Goal: Information Seeking & Learning: Learn about a topic

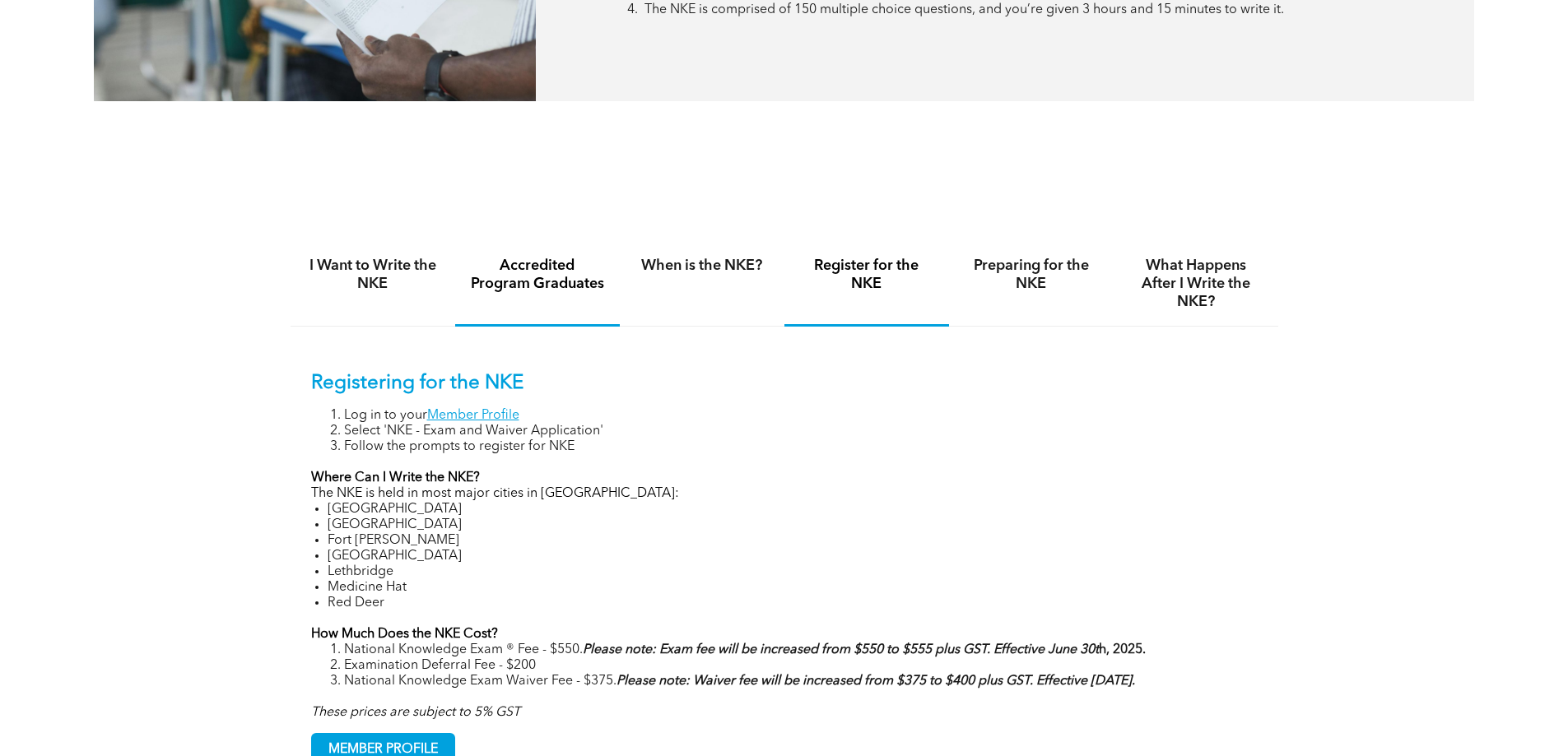
scroll to position [1069, 0]
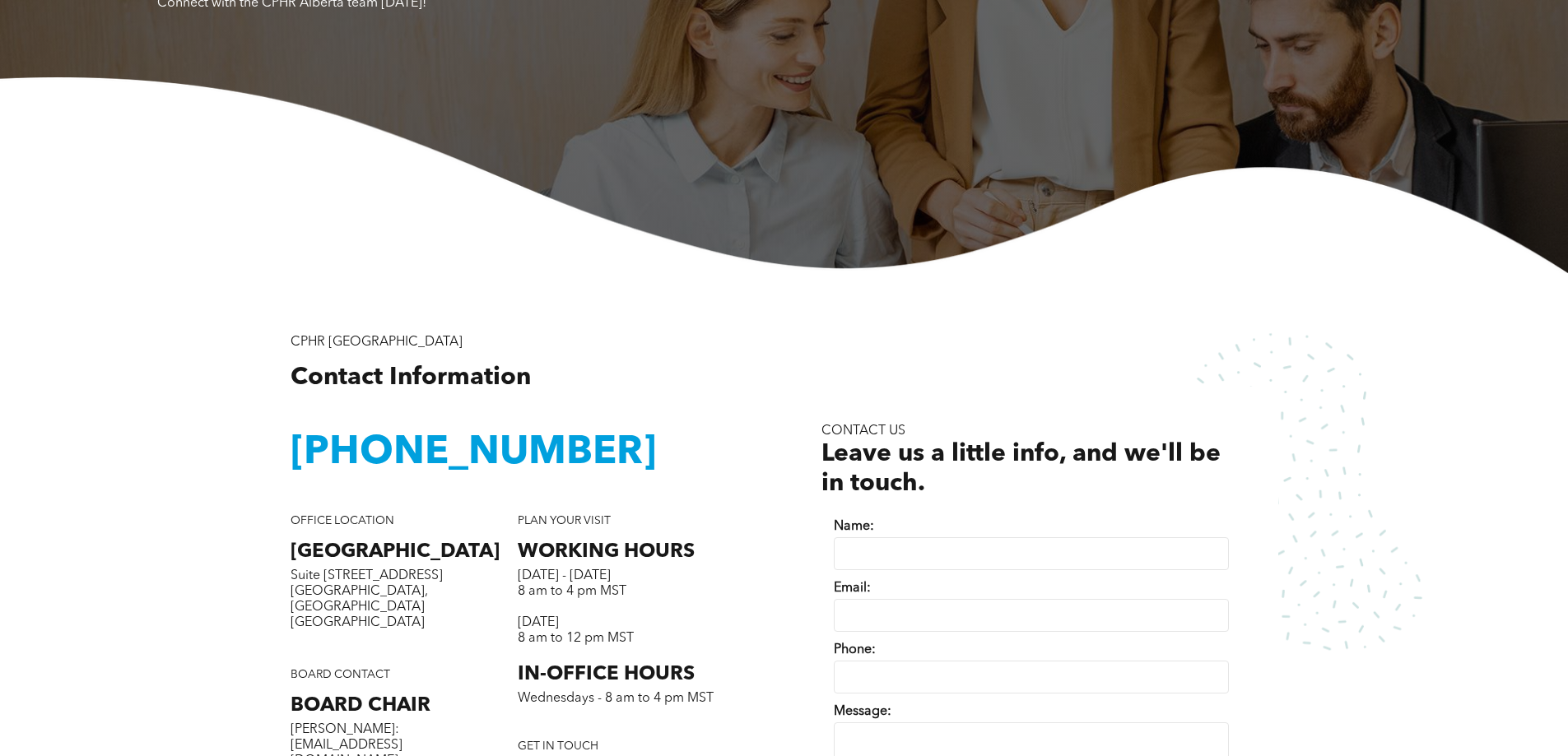
scroll to position [494, 0]
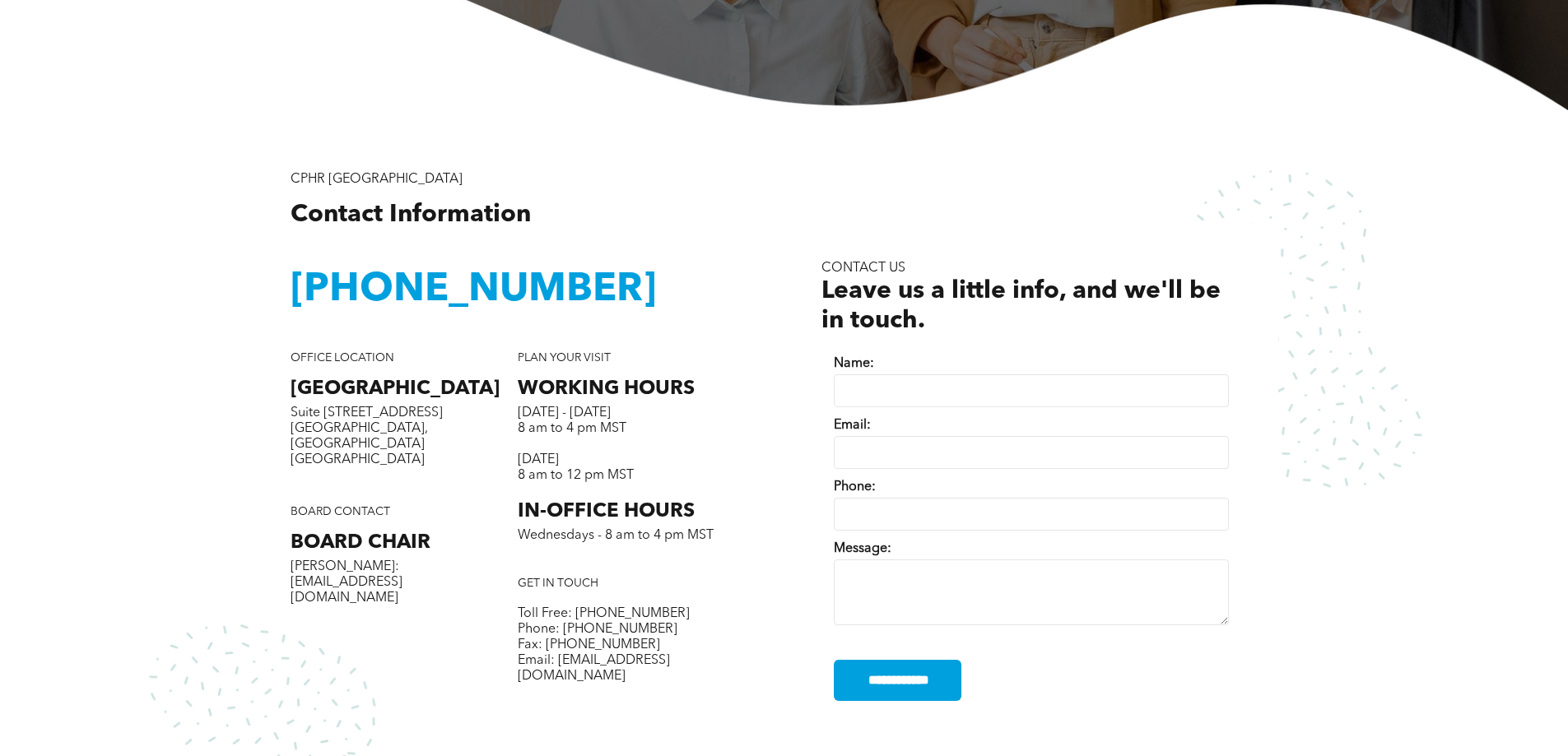
click at [909, 392] on input "Name:" at bounding box center [1031, 390] width 395 height 33
type input "**********"
click at [907, 588] on textarea "Message:" at bounding box center [1031, 593] width 395 height 66
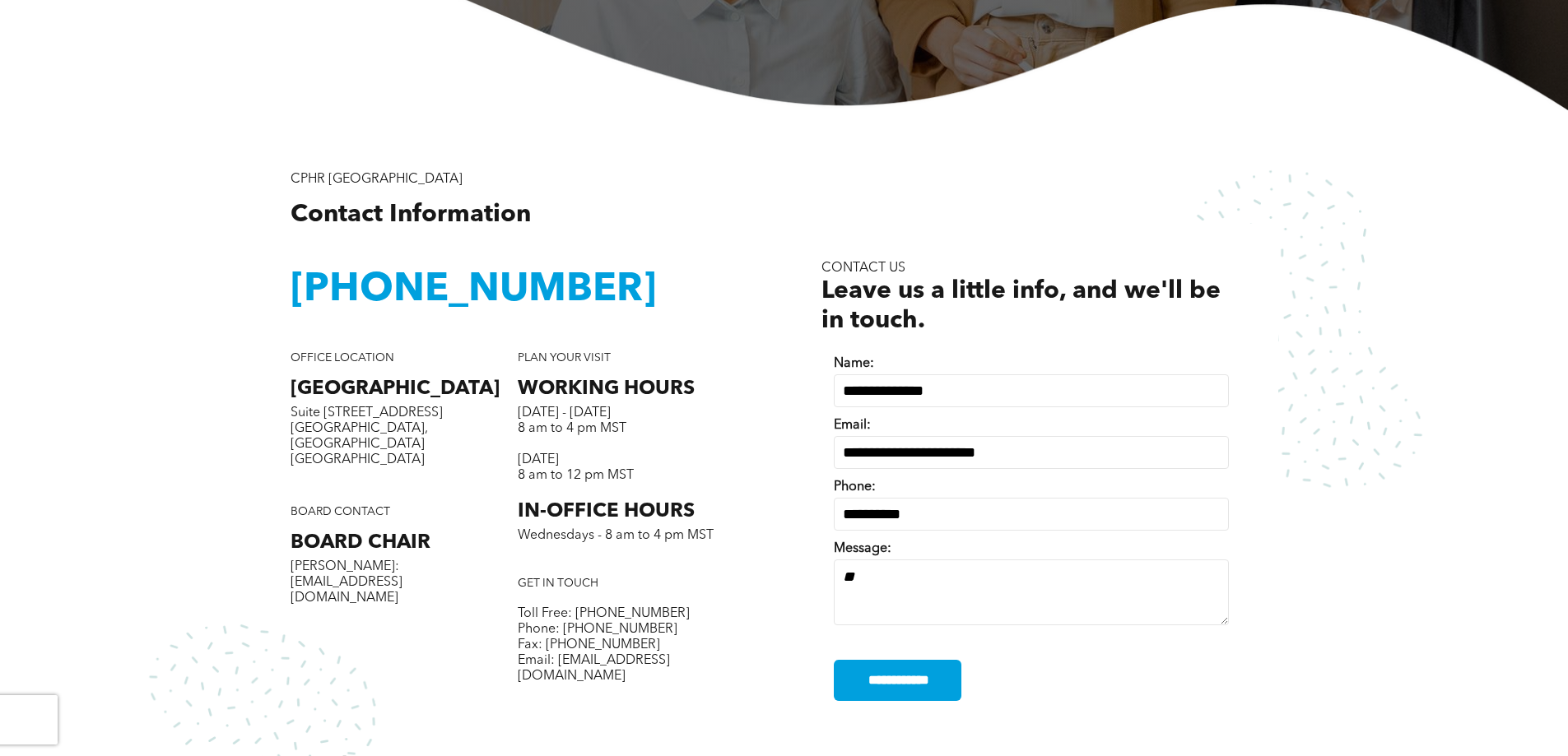
type textarea "*"
type textarea "***"
drag, startPoint x: 656, startPoint y: 669, endPoint x: 551, endPoint y: 664, distance: 105.1
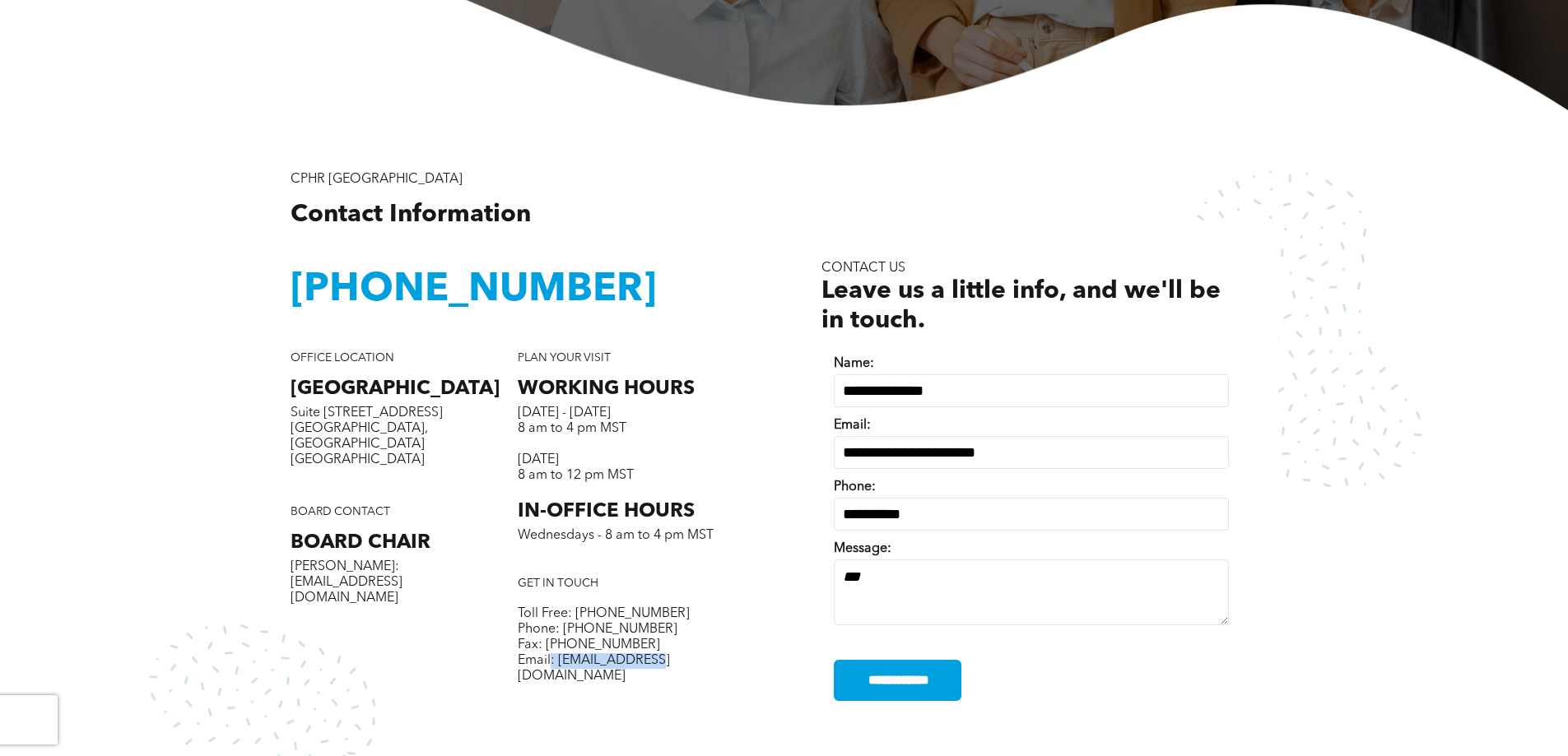
click at [551, 664] on div "GET IN TOUCH ﻿ Toll Free: 1-800-668-6125 Phone: 403-209-2420 Fax: 403-209-2401 …" at bounding box center [631, 632] width 227 height 112
click at [561, 662] on span "Email: [EMAIL_ADDRESS][DOMAIN_NAME]" at bounding box center [594, 669] width 152 height 29
drag, startPoint x: 557, startPoint y: 664, endPoint x: 653, endPoint y: 658, distance: 96.2
click at [653, 658] on p "Email: [EMAIL_ADDRESS][DOMAIN_NAME]" at bounding box center [631, 669] width 227 height 31
copy span "info@cphrab.ca"
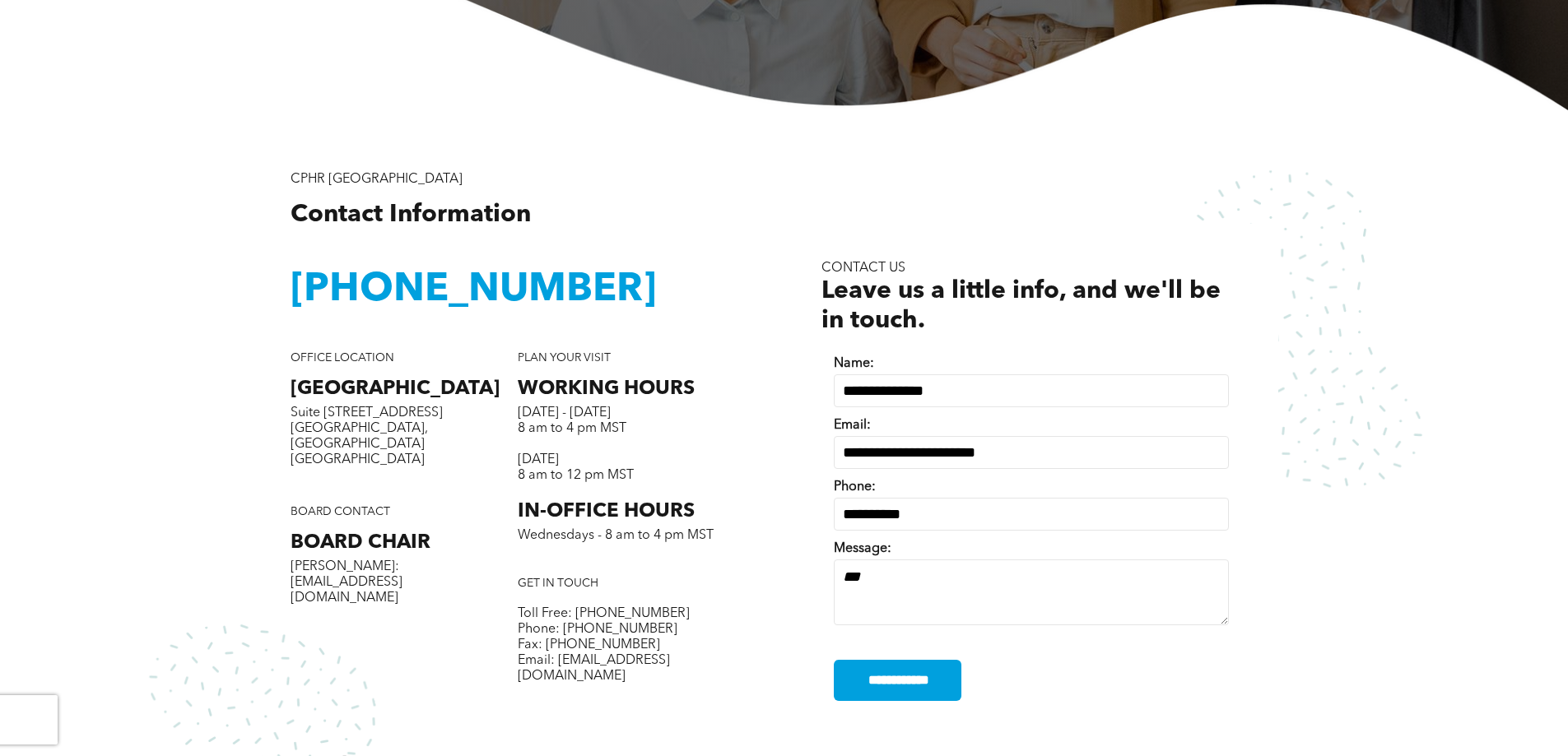
click at [964, 597] on textarea "***" at bounding box center [1031, 593] width 395 height 66
drag, startPoint x: 638, startPoint y: 672, endPoint x: 586, endPoint y: 662, distance: 53.0
click at [587, 662] on div "PLAN YOUR VISIT WORKING HOURS Monday - Thursday 8 am to 4 pm MST Friday 8 am to…" at bounding box center [631, 536] width 227 height 370
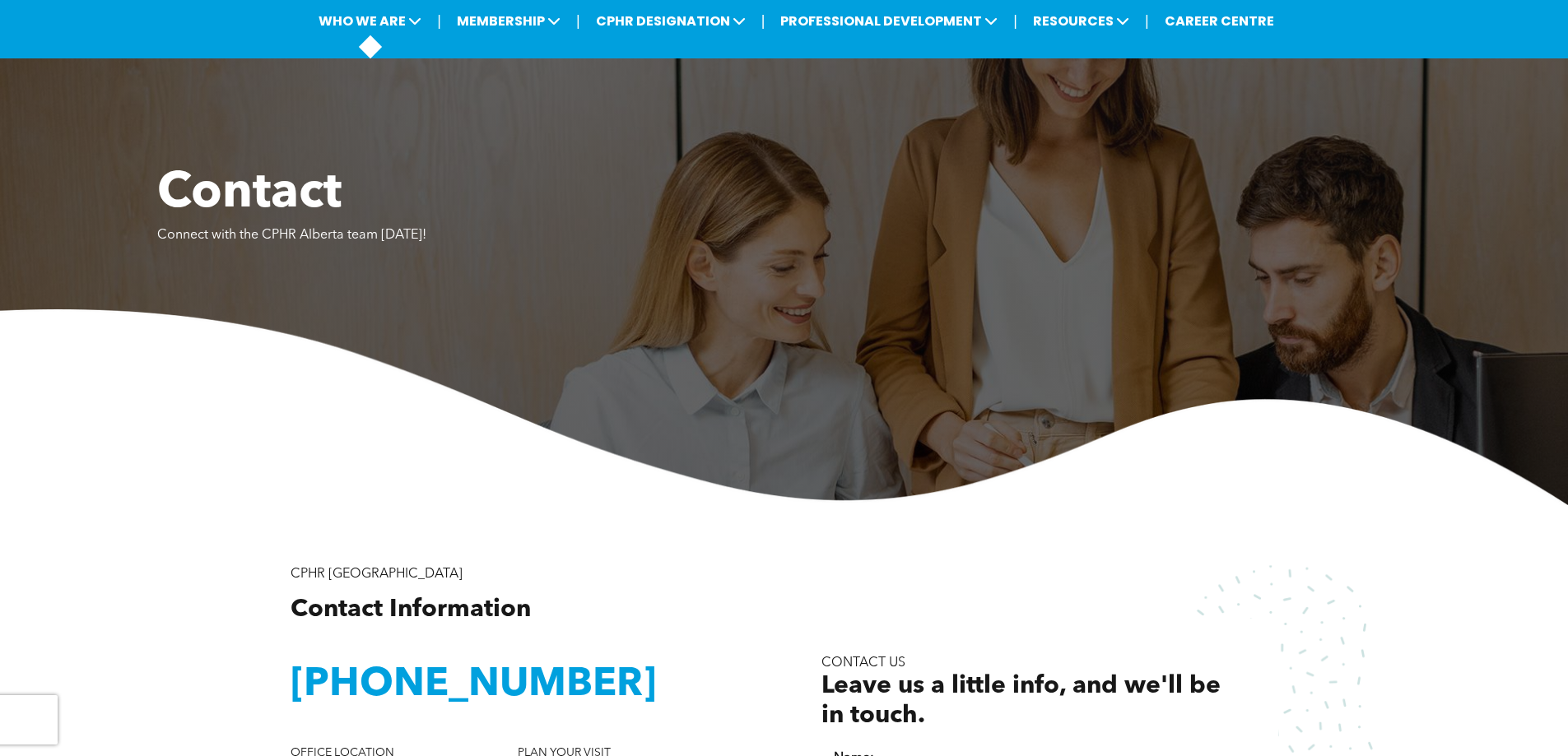
scroll to position [0, 0]
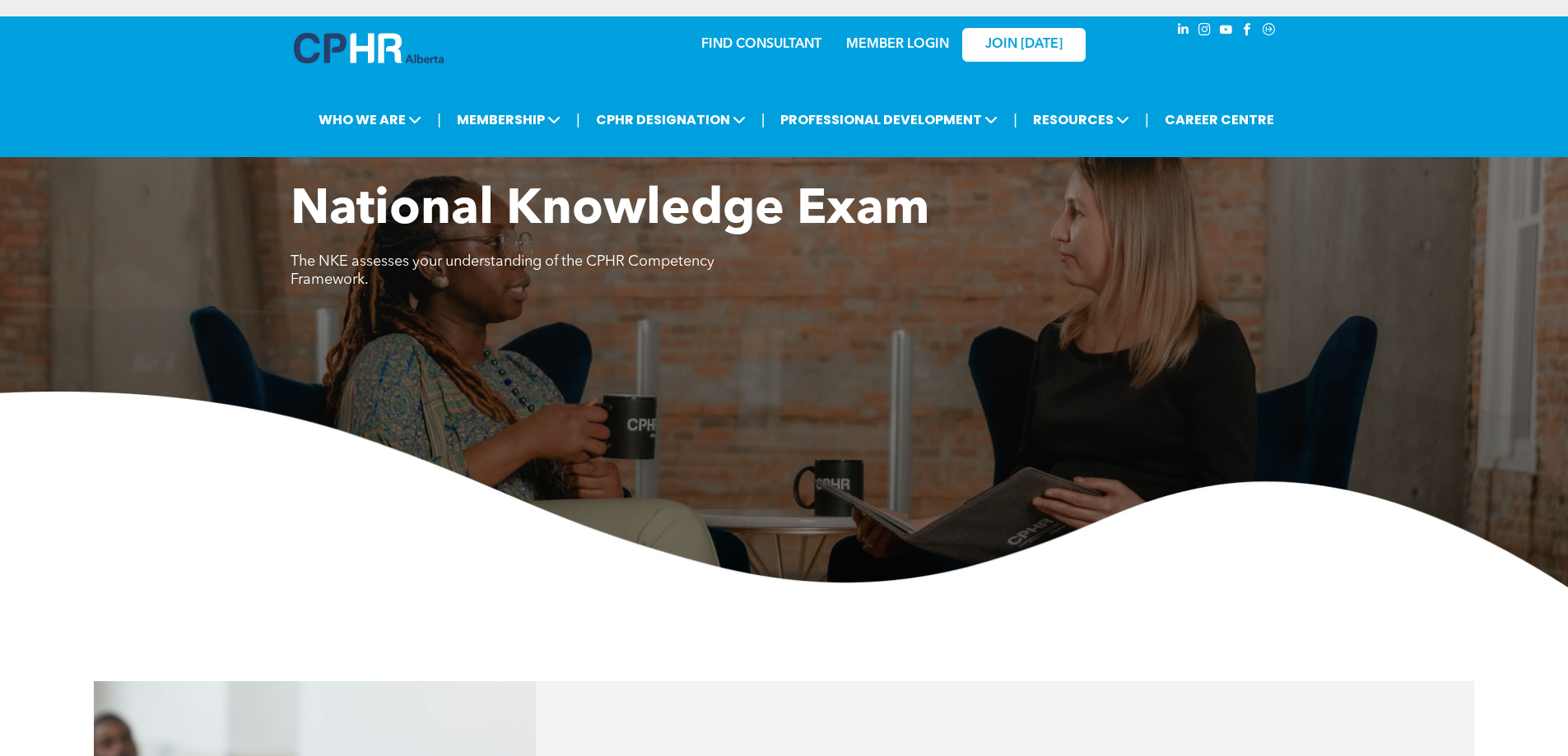
scroll to position [494, 0]
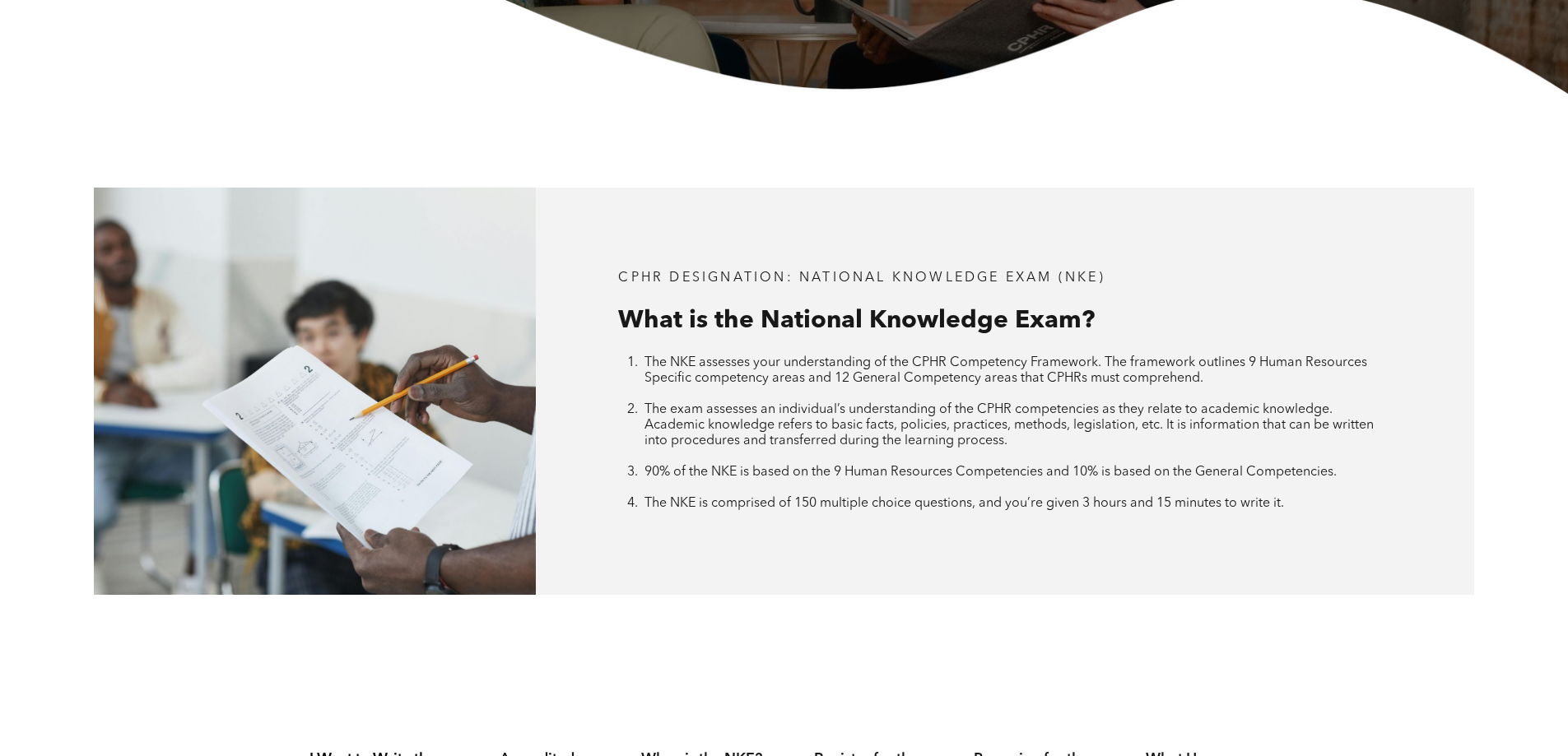
click at [928, 405] on span "The exam assesses an individual’s understanding of the CPHR competencies as the…" at bounding box center [1009, 425] width 729 height 44
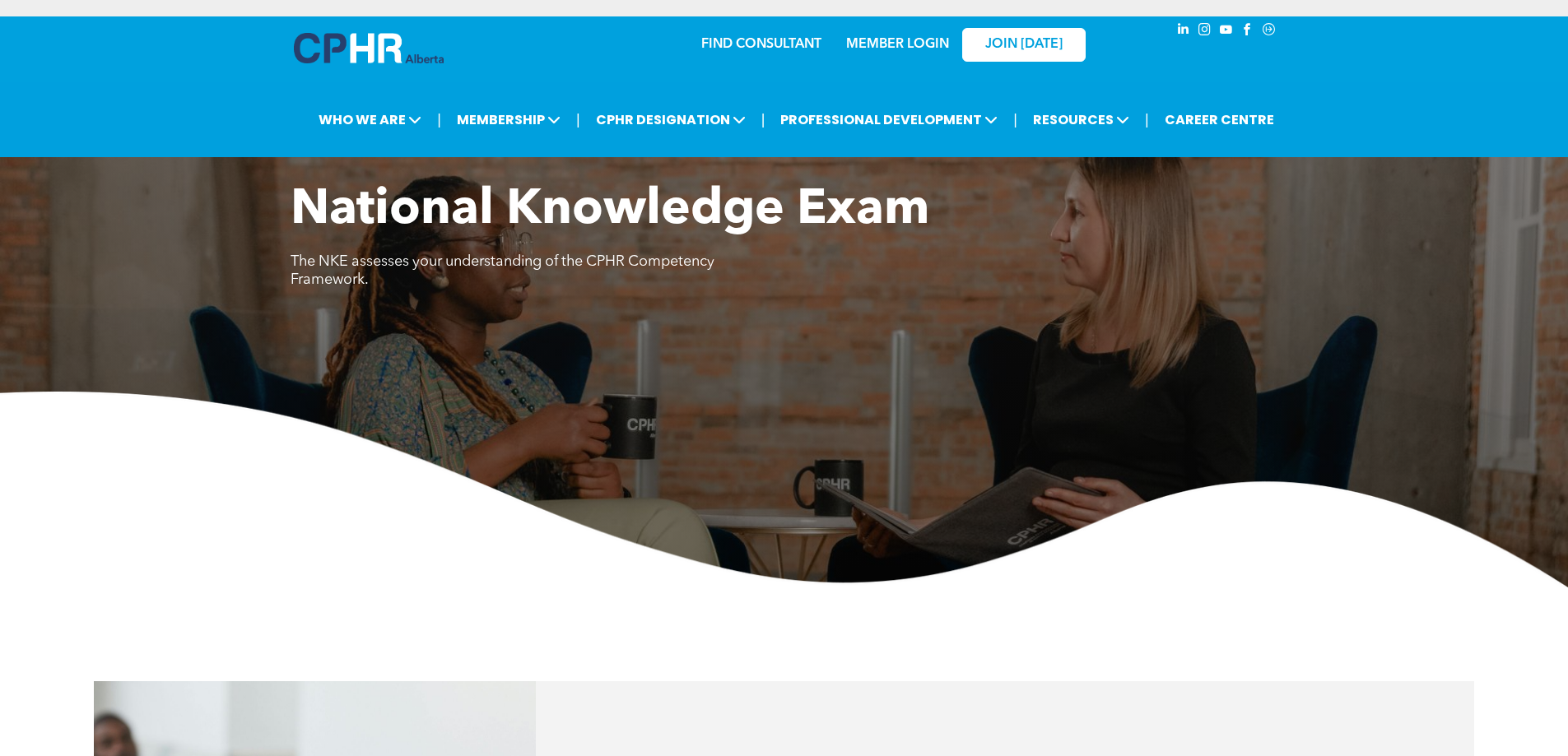
scroll to position [1069, 0]
